Goal: Information Seeking & Learning: Learn about a topic

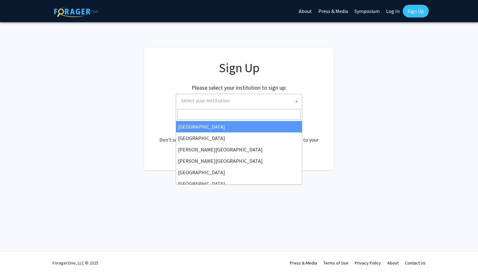
click at [236, 98] on span "Select your institution" at bounding box center [240, 100] width 123 height 13
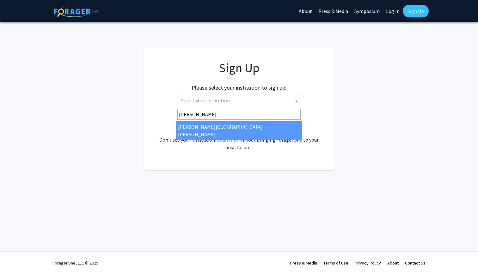
type input "johns"
select select "1"
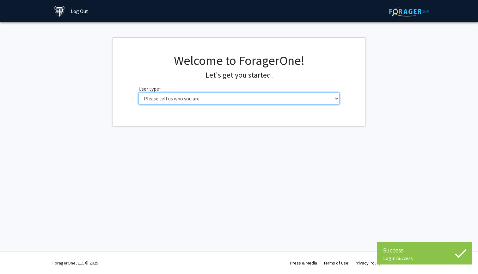
select select "2: masters"
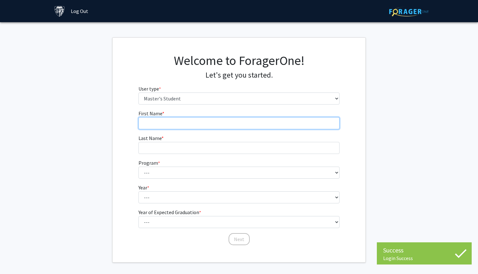
click at [230, 122] on input "First Name * required" at bounding box center [239, 123] width 201 height 12
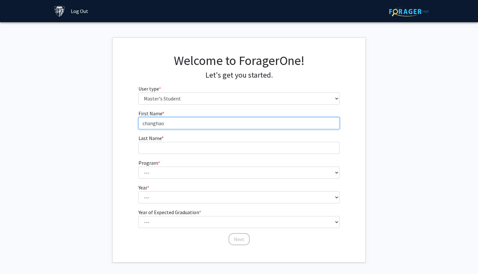
type input "changhao"
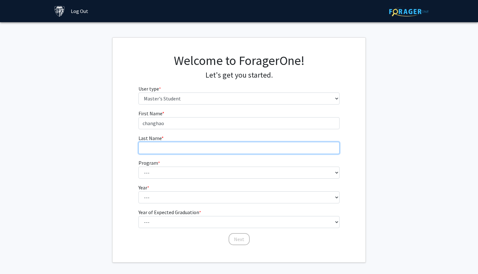
click at [211, 147] on input "Last Name * required" at bounding box center [239, 148] width 201 height 12
type input "li"
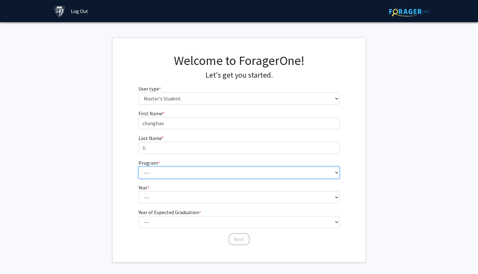
select select "4: 4"
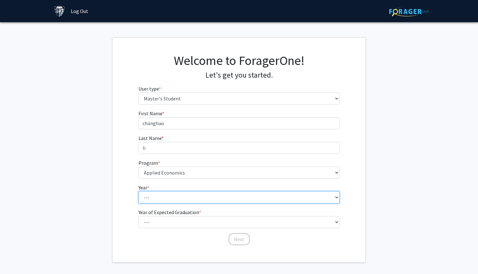
select select "1: first_year"
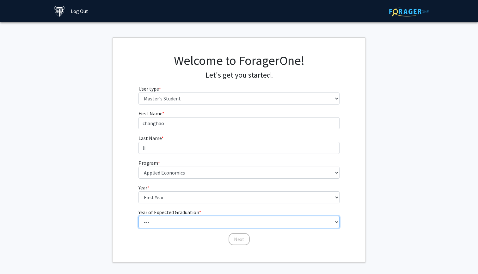
select select "2: 2026"
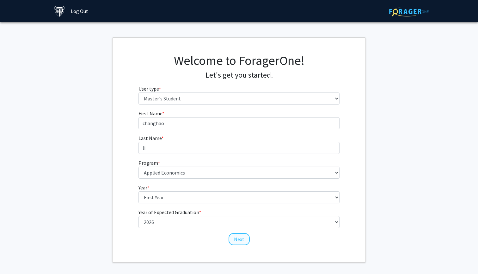
click at [234, 235] on button "Next" at bounding box center [239, 239] width 21 height 12
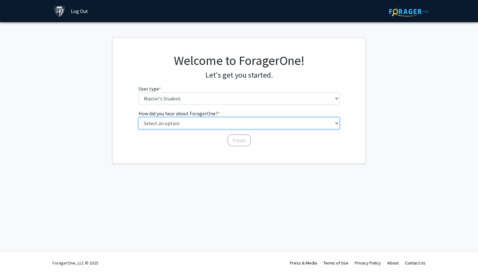
select select "3: university_website"
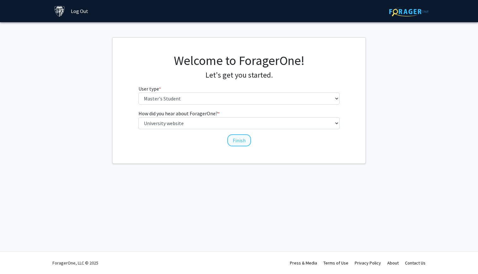
click at [236, 140] on button "Finish" at bounding box center [239, 140] width 24 height 12
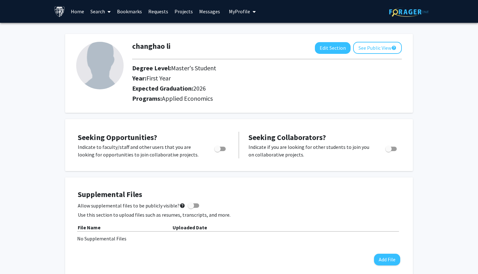
click at [96, 10] on link "Search" at bounding box center [100, 11] width 27 height 22
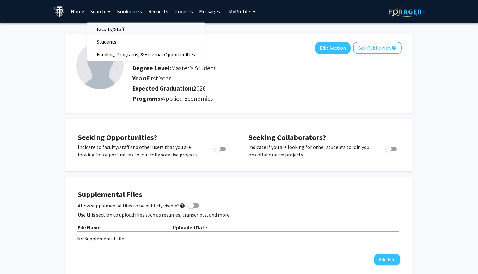
click at [118, 32] on span "Faculty/Staff" at bounding box center [110, 29] width 46 height 13
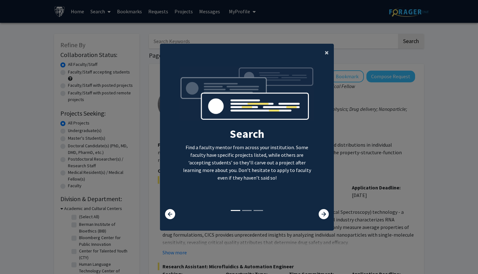
click at [328, 48] on span "×" at bounding box center [327, 52] width 4 height 10
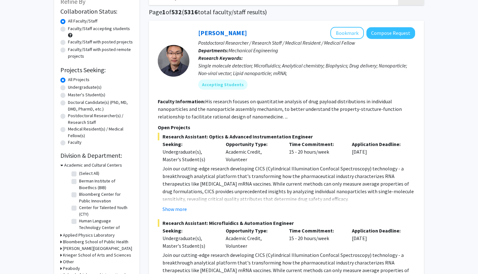
scroll to position [44, 0]
drag, startPoint x: 166, startPoint y: 153, endPoint x: 197, endPoint y: 158, distance: 31.2
click at [197, 158] on div "Undergraduate(s), Master's Student(s)" at bounding box center [190, 154] width 54 height 15
click at [218, 166] on p "Join our cutting-edge research developing CICS (Cylindrical Illumination Confoc…" at bounding box center [289, 183] width 253 height 38
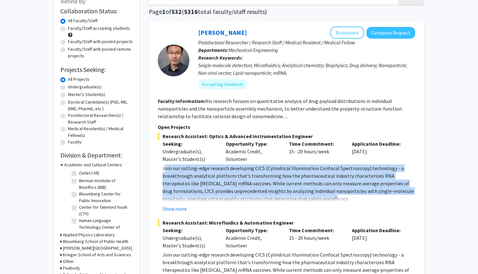
drag, startPoint x: 165, startPoint y: 169, endPoint x: 311, endPoint y: 202, distance: 149.8
click at [311, 202] on p "Join our cutting-edge research developing CICS (Cylindrical Illumination Confoc…" at bounding box center [289, 183] width 253 height 38
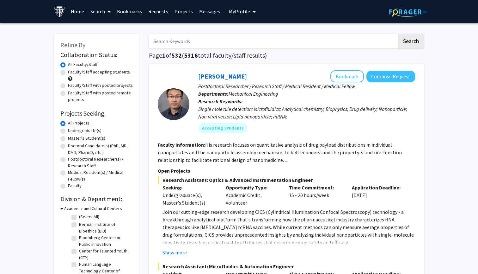
scroll to position [0, 0]
click at [68, 138] on label "Master's Student(s)" at bounding box center [86, 138] width 37 height 7
click at [68, 138] on input "Master's Student(s)" at bounding box center [70, 137] width 4 height 4
radio input "true"
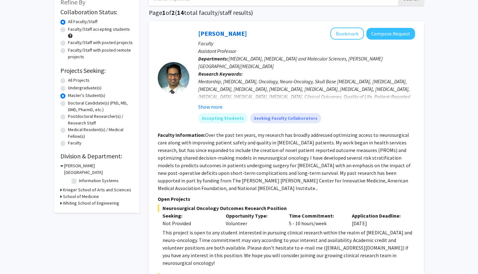
scroll to position [34, 0]
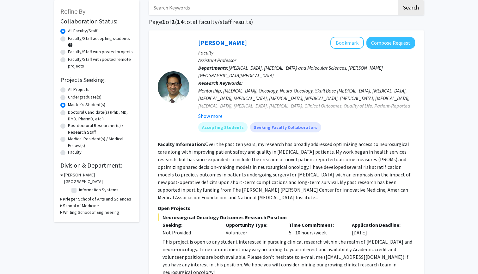
click at [81, 195] on h3 "Krieger School of Arts and Sciences" at bounding box center [97, 198] width 68 height 7
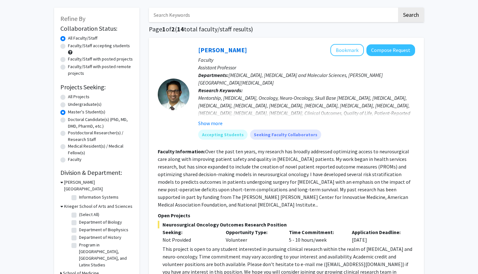
scroll to position [33, 0]
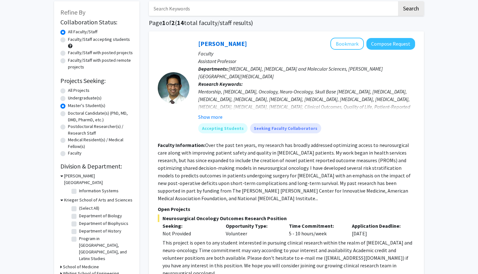
click at [79, 187] on label "Information Systems" at bounding box center [99, 190] width 40 height 7
click at [79, 187] on input "Information Systems" at bounding box center [81, 189] width 4 height 4
checkbox input "true"
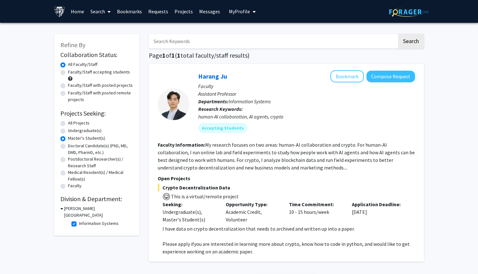
click at [96, 14] on link "Search" at bounding box center [100, 11] width 27 height 22
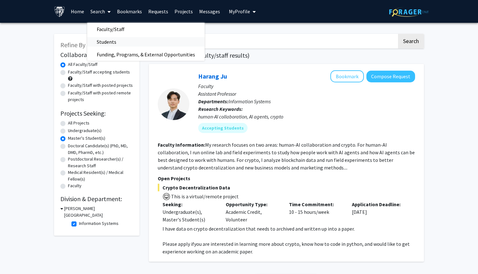
click at [124, 46] on span "Students" at bounding box center [106, 41] width 39 height 13
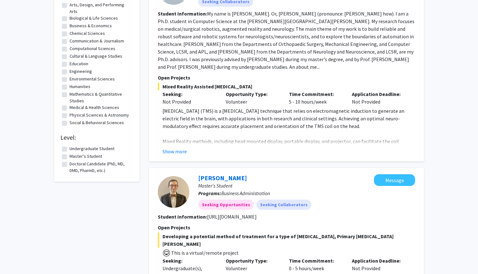
scroll to position [162, 0]
